Goal: Obtain resource: Obtain resource

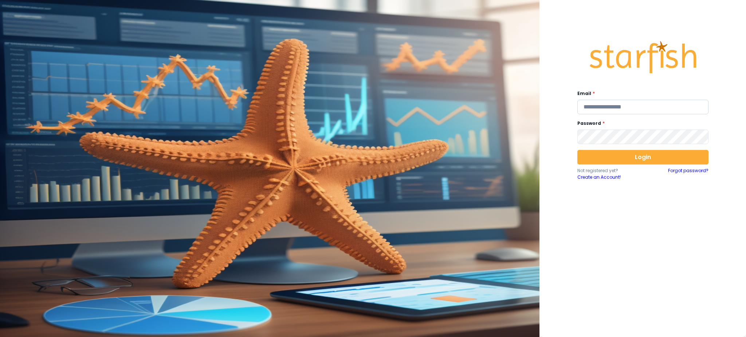
click at [608, 114] on input "email" at bounding box center [642, 107] width 131 height 15
type input "**********"
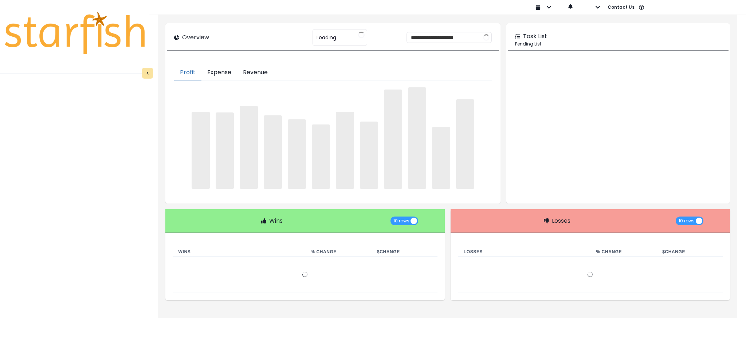
type input "********"
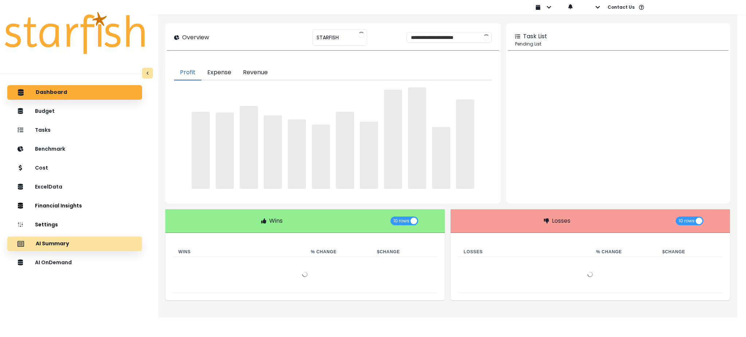
click at [87, 243] on div "AI Summary" at bounding box center [74, 243] width 123 height 15
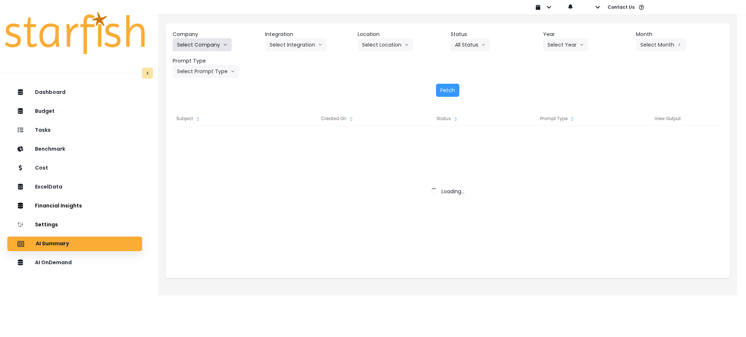
click at [202, 41] on button "Select Company" at bounding box center [202, 44] width 59 height 13
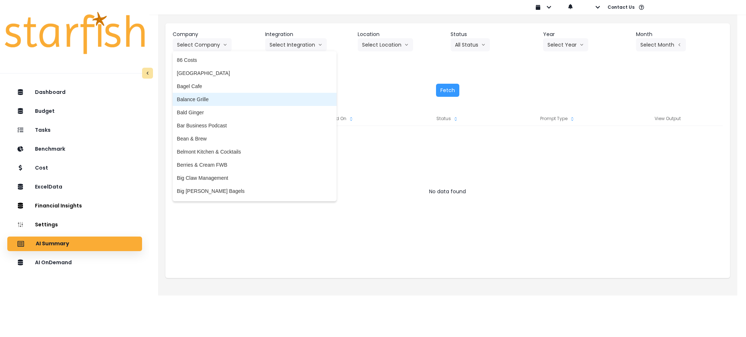
click at [209, 99] on span "Balance Grille" at bounding box center [254, 99] width 155 height 7
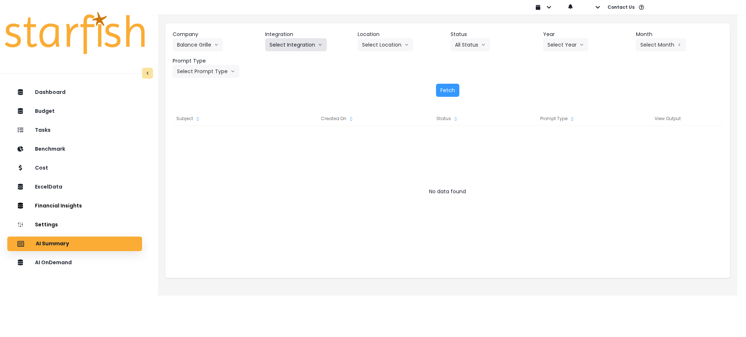
click at [293, 43] on button "Select Integration" at bounding box center [296, 44] width 62 height 13
click at [281, 75] on span "QBO Farms" at bounding box center [285, 73] width 32 height 7
click at [558, 43] on button "Select Year" at bounding box center [565, 44] width 45 height 13
click at [554, 80] on li "2025" at bounding box center [553, 86] width 20 height 13
click at [639, 47] on button "Select Month" at bounding box center [661, 44] width 50 height 13
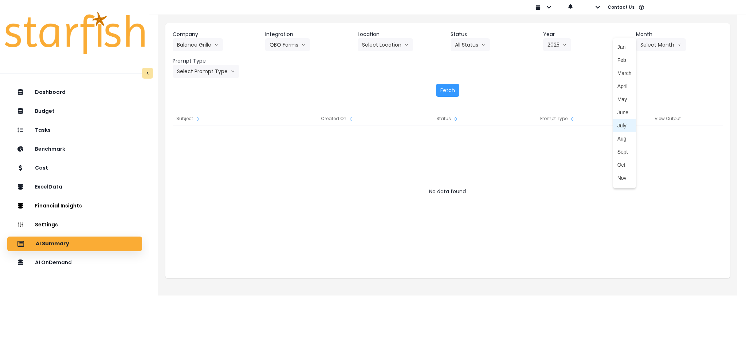
click at [617, 123] on span "July" at bounding box center [624, 125] width 14 height 7
click at [201, 67] on button "Select Prompt Type" at bounding box center [206, 71] width 67 height 13
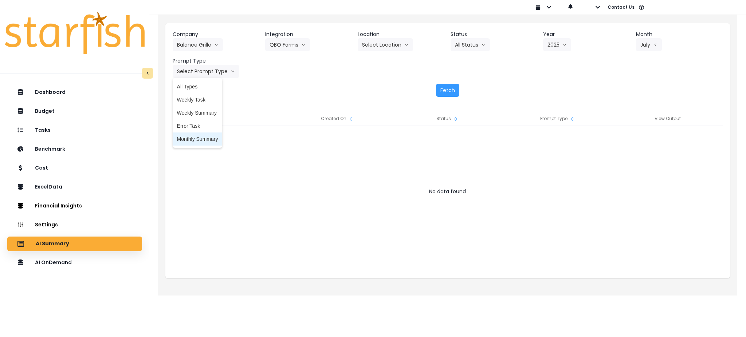
click at [186, 137] on span "Monthly Summary" at bounding box center [197, 138] width 41 height 7
click at [451, 94] on button "Fetch" at bounding box center [447, 90] width 23 height 13
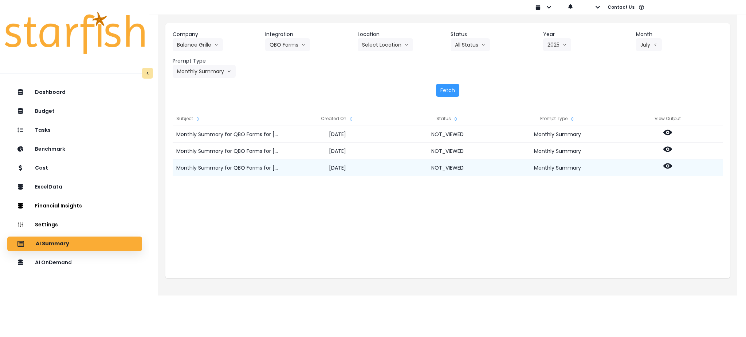
click at [667, 167] on icon at bounding box center [667, 166] width 9 height 9
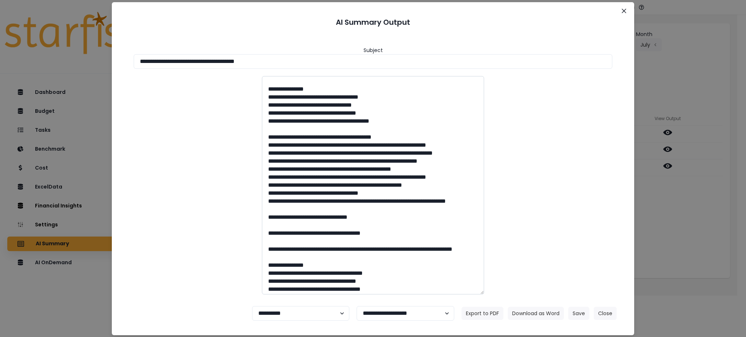
scroll to position [194, 0]
drag, startPoint x: 284, startPoint y: 154, endPoint x: 368, endPoint y: 217, distance: 106.1
click at [368, 217] on textarea at bounding box center [373, 185] width 222 height 218
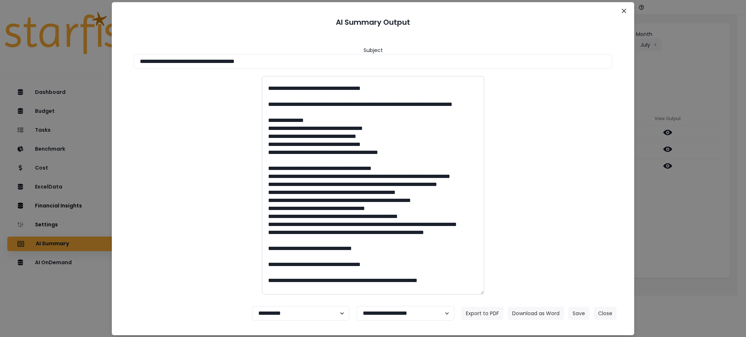
scroll to position [340, 0]
click at [390, 207] on textarea at bounding box center [373, 185] width 222 height 218
click at [573, 163] on div at bounding box center [372, 185] width 493 height 218
click at [605, 313] on button "Close" at bounding box center [604, 313] width 23 height 13
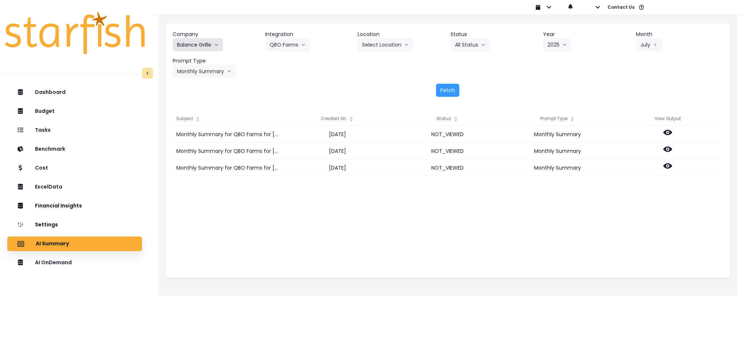
click at [185, 42] on button "Balance Grille" at bounding box center [198, 44] width 50 height 13
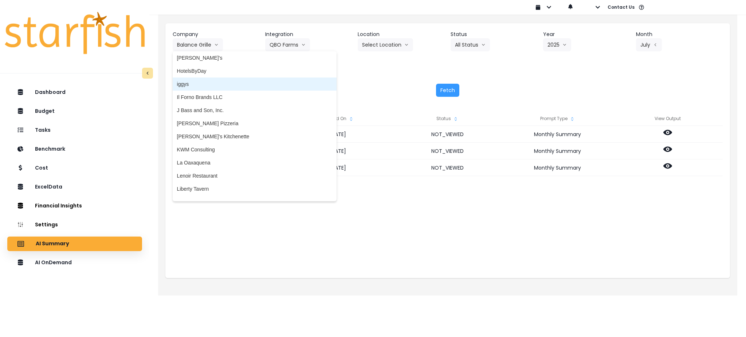
scroll to position [922, 0]
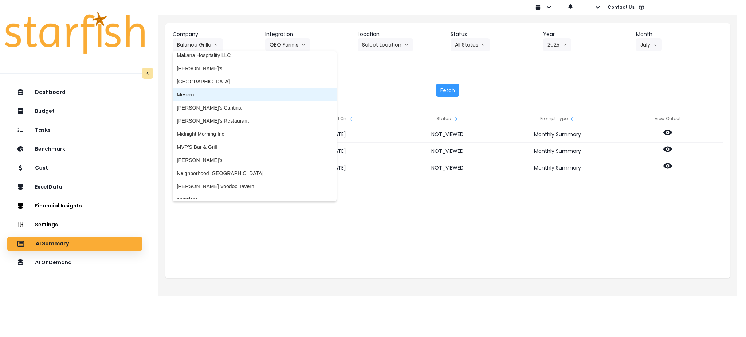
click at [201, 94] on span "Mesero" at bounding box center [254, 94] width 155 height 7
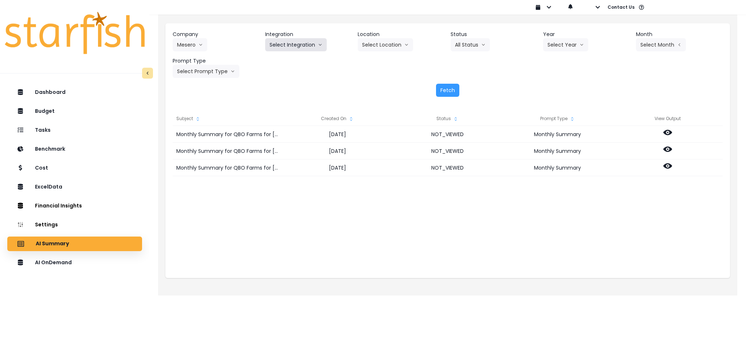
click at [276, 46] on button "Select Integration" at bounding box center [296, 44] width 62 height 13
click at [272, 62] on span "Mesero" at bounding box center [277, 59] width 17 height 7
click at [564, 43] on button "Select Year" at bounding box center [565, 44] width 45 height 13
click at [554, 87] on span "2025" at bounding box center [552, 86] width 11 height 7
click at [663, 38] on button "Select Period" at bounding box center [660, 44] width 49 height 13
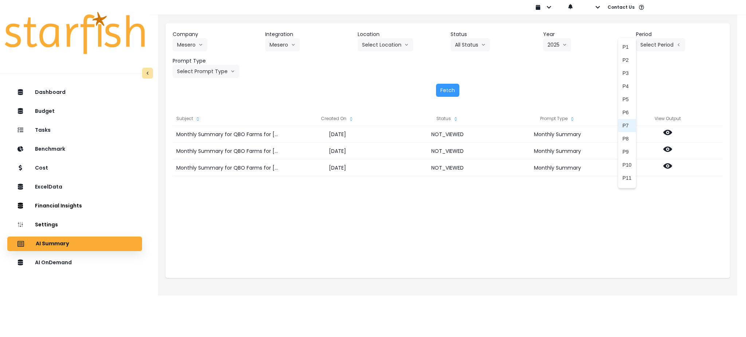
click at [622, 124] on span "P7" at bounding box center [626, 125] width 9 height 7
click at [225, 72] on button "Select Prompt Type" at bounding box center [206, 71] width 67 height 13
click at [206, 137] on span "Monthly Summary" at bounding box center [197, 138] width 41 height 7
click at [453, 92] on button "Fetch" at bounding box center [447, 90] width 23 height 13
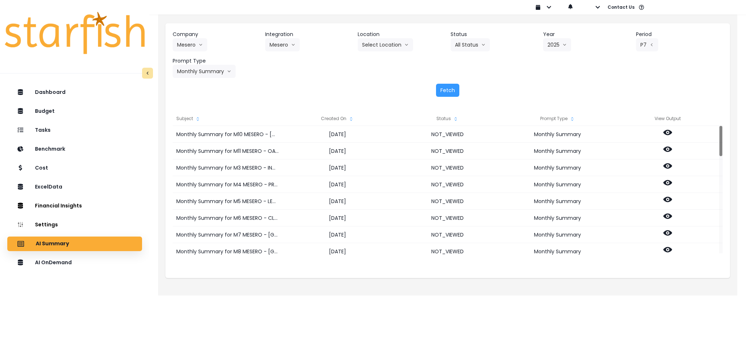
click at [351, 116] on icon "sort" at bounding box center [351, 119] width 6 height 6
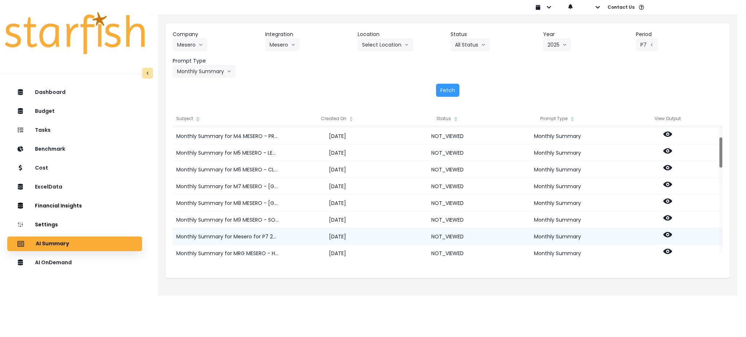
click at [665, 235] on icon at bounding box center [667, 234] width 9 height 5
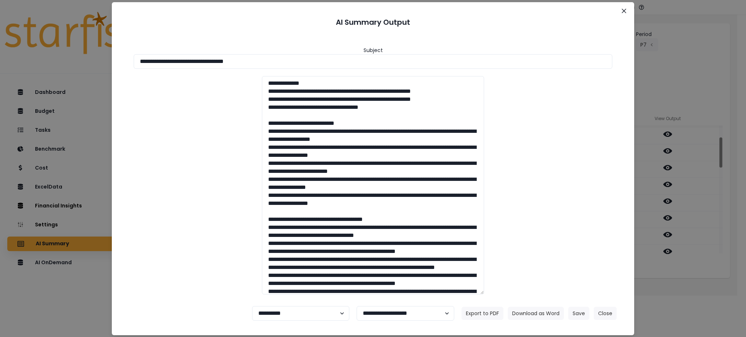
drag, startPoint x: 291, startPoint y: 61, endPoint x: 0, endPoint y: 61, distance: 291.2
click at [0, 61] on div "**********" at bounding box center [373, 168] width 746 height 337
click at [546, 308] on button "Download as Word" at bounding box center [535, 313] width 56 height 13
click at [674, 288] on div "**********" at bounding box center [373, 168] width 746 height 337
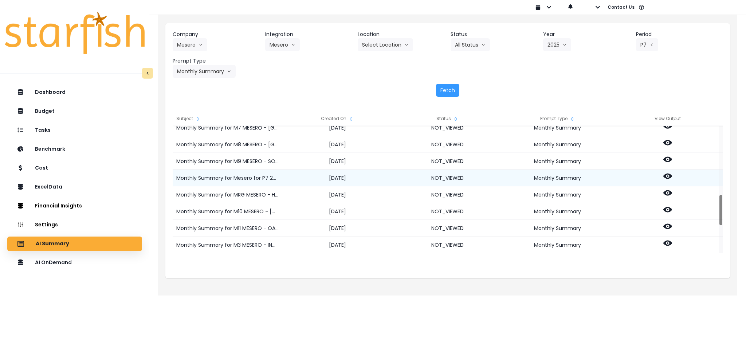
click at [665, 177] on icon at bounding box center [667, 176] width 9 height 5
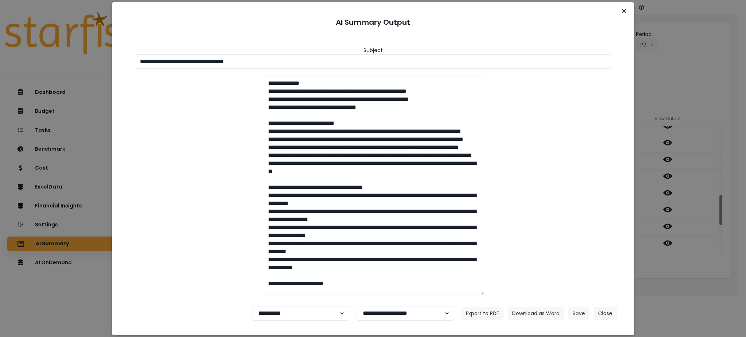
drag, startPoint x: 285, startPoint y: 59, endPoint x: 0, endPoint y: 59, distance: 285.4
click at [0, 59] on div "**********" at bounding box center [373, 168] width 746 height 337
click at [540, 311] on button "Download as Word" at bounding box center [535, 313] width 56 height 13
click at [608, 312] on button "Close" at bounding box center [604, 313] width 23 height 13
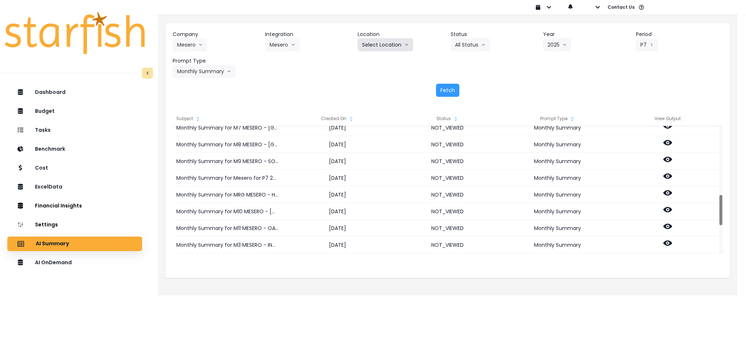
click at [387, 42] on button "Select Location" at bounding box center [384, 44] width 55 height 13
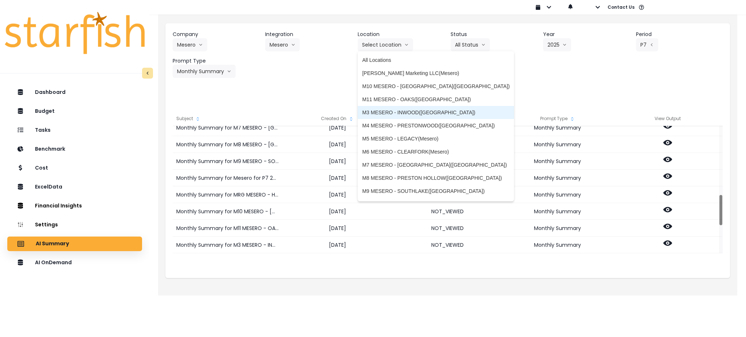
click at [384, 110] on span "M3 MESERO - INWOOD(Mesero)" at bounding box center [435, 112] width 147 height 7
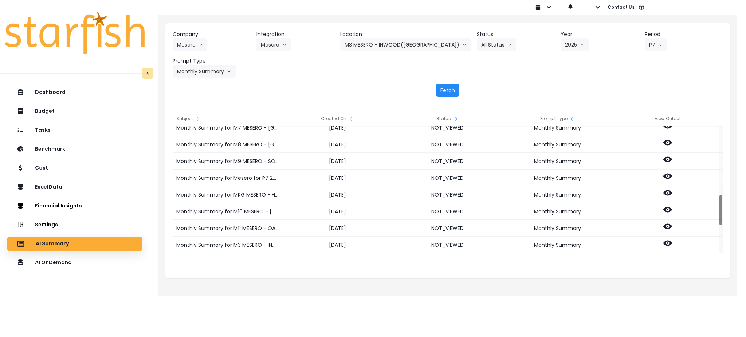
click at [449, 90] on button "Fetch" at bounding box center [447, 90] width 23 height 13
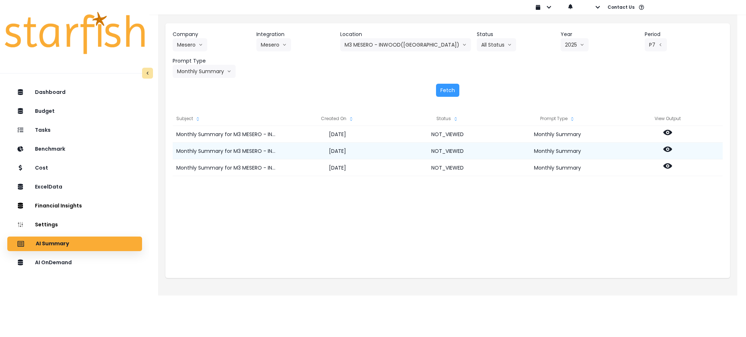
click at [670, 152] on icon at bounding box center [667, 149] width 9 height 9
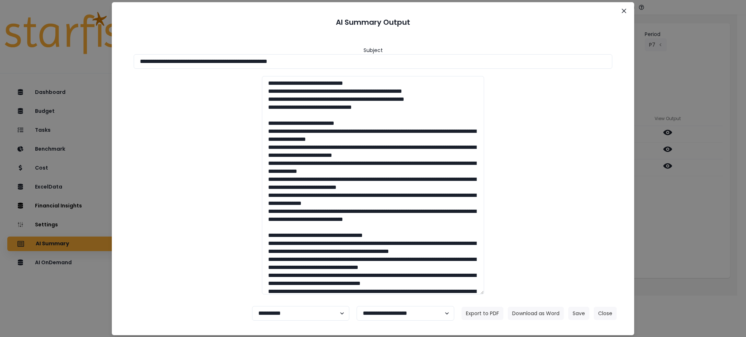
drag, startPoint x: 348, startPoint y: 61, endPoint x: 0, endPoint y: 62, distance: 348.4
click at [0, 62] on div "**********" at bounding box center [373, 168] width 746 height 337
click at [527, 308] on button "Download as Word" at bounding box center [535, 313] width 56 height 13
click at [709, 68] on div "**********" at bounding box center [373, 168] width 746 height 337
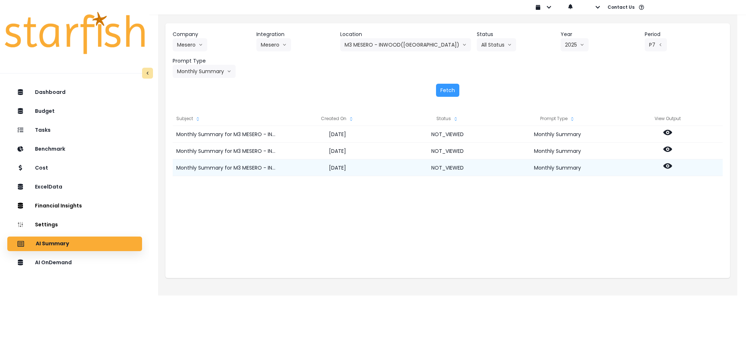
click at [667, 167] on icon at bounding box center [667, 166] width 9 height 9
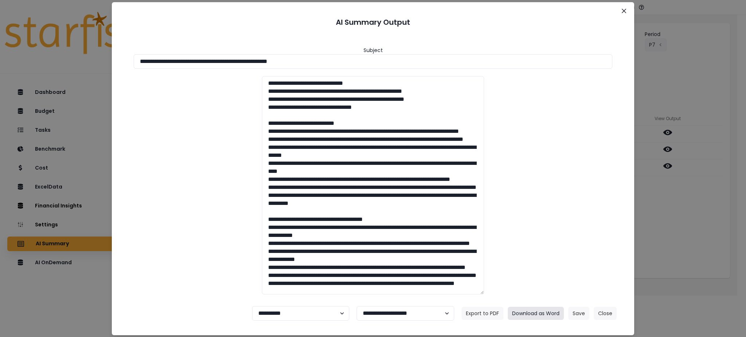
click at [544, 315] on button "Download as Word" at bounding box center [535, 313] width 56 height 13
click at [614, 311] on button "Close" at bounding box center [604, 313] width 23 height 13
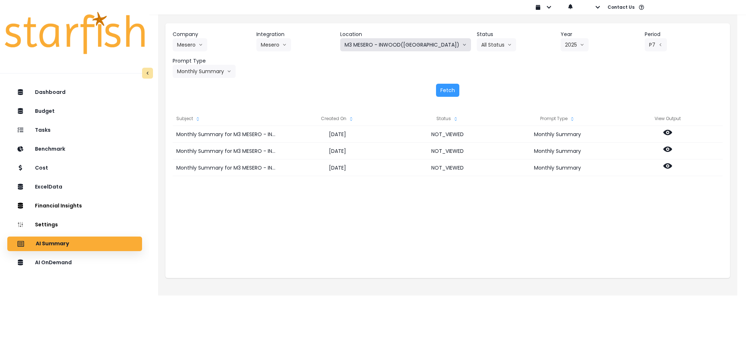
click at [392, 44] on button "M3 MESERO - INWOOD(Mesero)" at bounding box center [405, 44] width 131 height 13
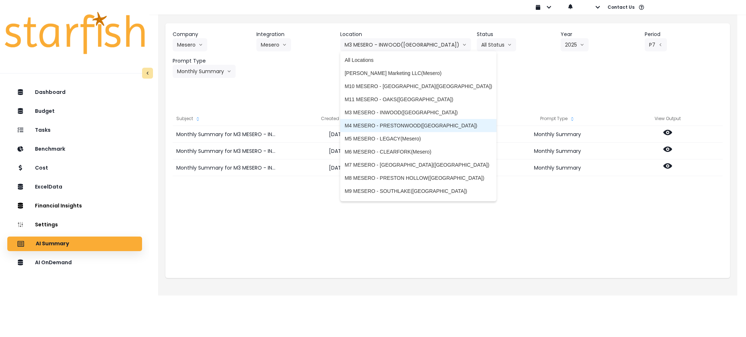
click at [390, 127] on span "M4 MESERO - PRESTONWOOD(Mesero)" at bounding box center [417, 125] width 147 height 7
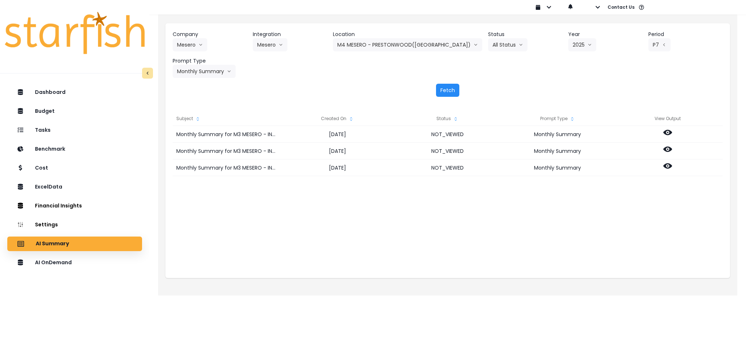
click at [445, 92] on button "Fetch" at bounding box center [447, 90] width 23 height 13
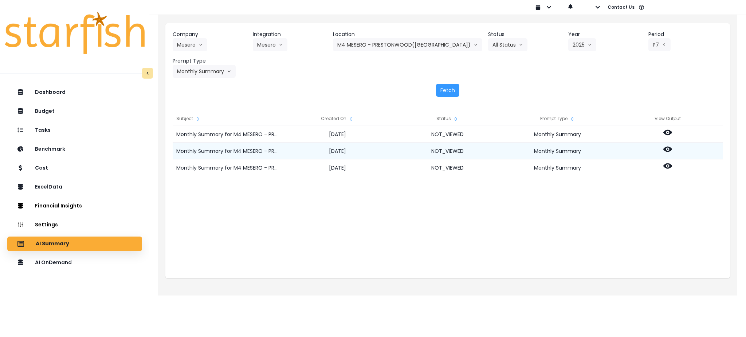
click at [669, 150] on icon at bounding box center [667, 149] width 9 height 5
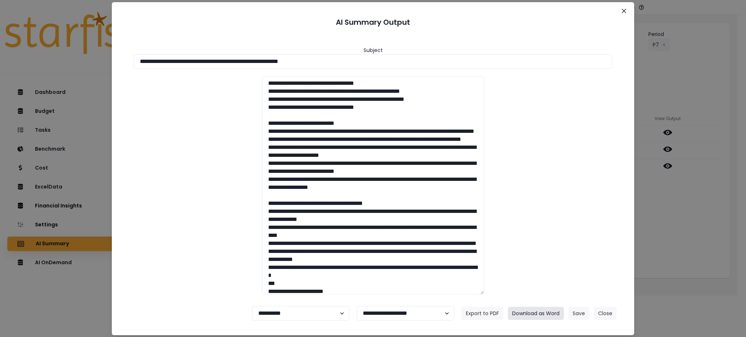
click at [537, 308] on button "Download as Word" at bounding box center [535, 313] width 56 height 13
click at [688, 242] on div "**********" at bounding box center [373, 168] width 746 height 337
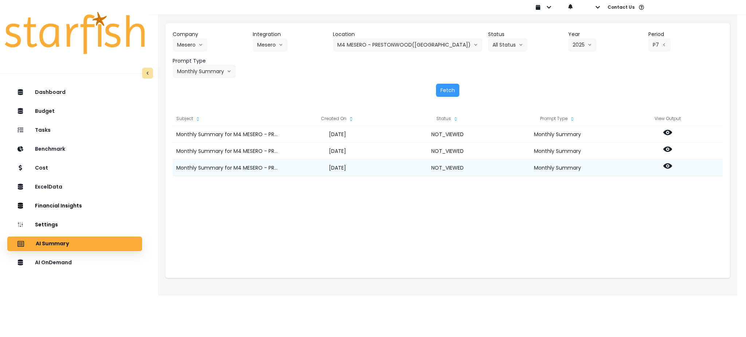
click at [667, 168] on icon at bounding box center [667, 165] width 9 height 5
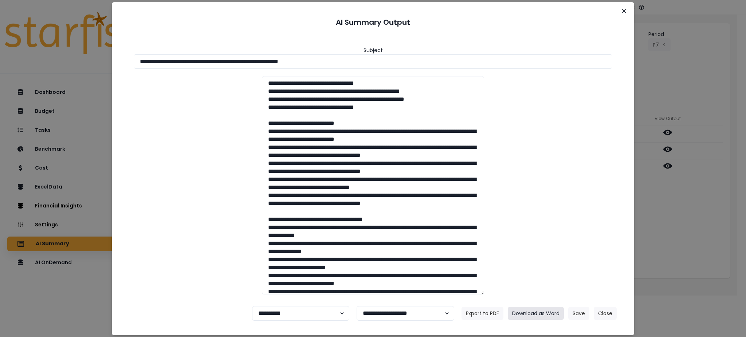
click at [542, 312] on button "Download as Word" at bounding box center [535, 313] width 56 height 13
